Goal: Entertainment & Leisure: Consume media (video, audio)

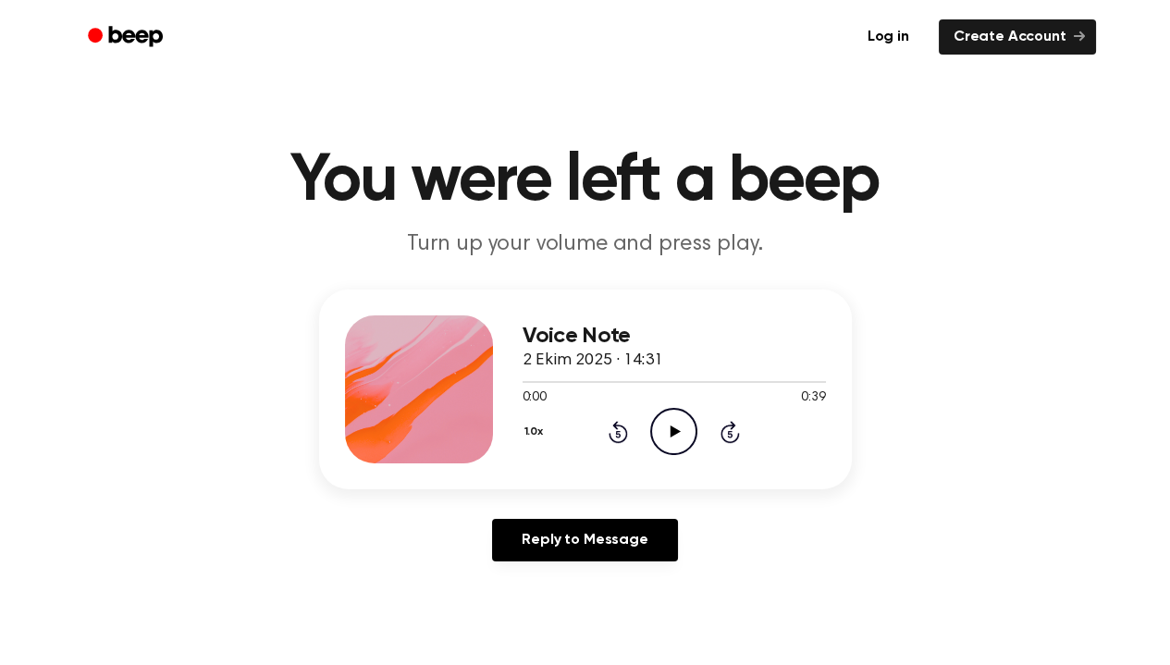
click at [659, 420] on icon "Play Audio" at bounding box center [673, 431] width 47 height 47
click at [663, 425] on icon "Play Audio" at bounding box center [673, 431] width 47 height 47
click at [668, 457] on div "Voice Note 11 Eylül 2025 · 11:25 0:00 0:34 Your browser does not support the [o…" at bounding box center [674, 389] width 303 height 148
click at [673, 425] on icon "Play Audio" at bounding box center [673, 431] width 47 height 47
click at [662, 441] on icon "Pause Audio" at bounding box center [673, 431] width 47 height 47
